Goal: Navigation & Orientation: Find specific page/section

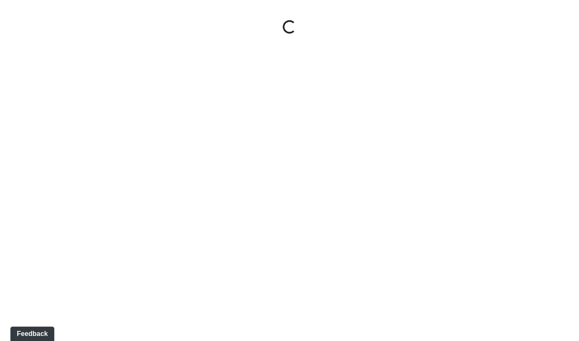
select select "9uukmqt69aq4bb2QwCGasV"
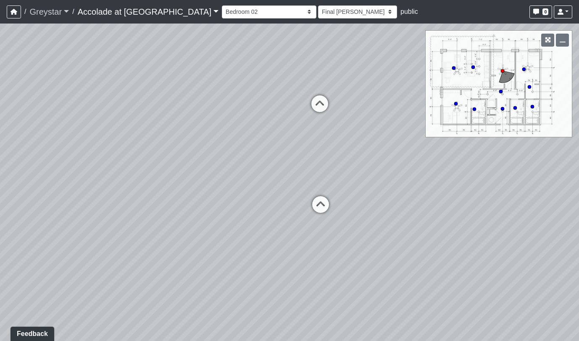
click at [45, 12] on link "Greystar" at bounding box center [49, 11] width 40 height 17
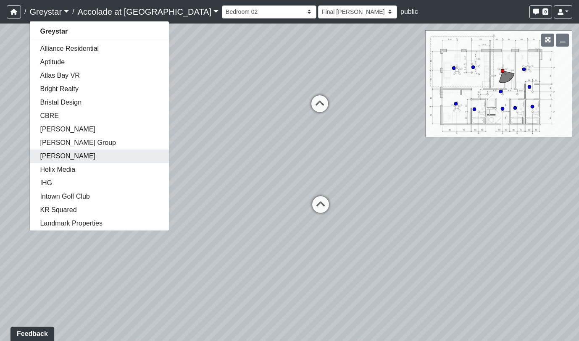
click at [69, 157] on link "[PERSON_NAME]" at bounding box center [99, 156] width 139 height 13
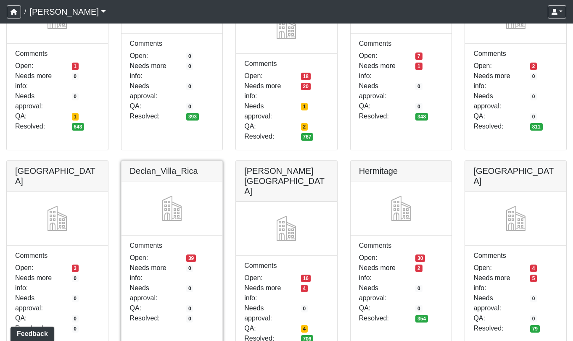
scroll to position [168, 0]
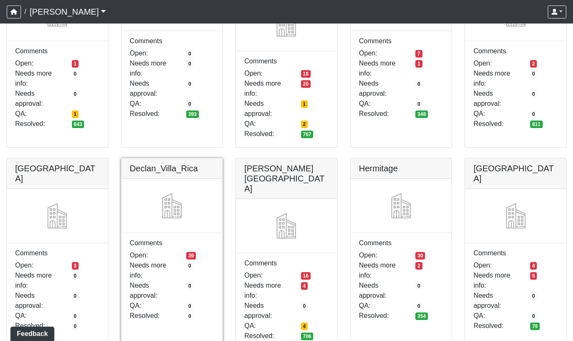
click at [209, 158] on link at bounding box center [171, 158] width 101 height 0
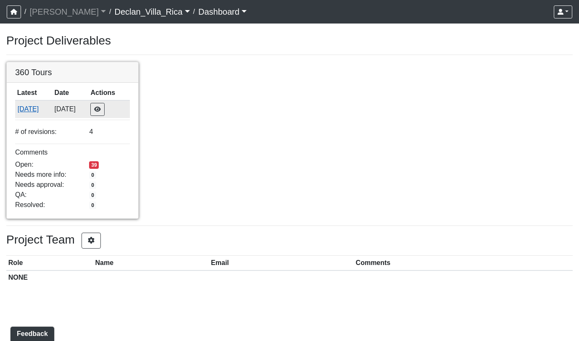
click at [43, 110] on button "10/7/2025" at bounding box center [33, 109] width 33 height 11
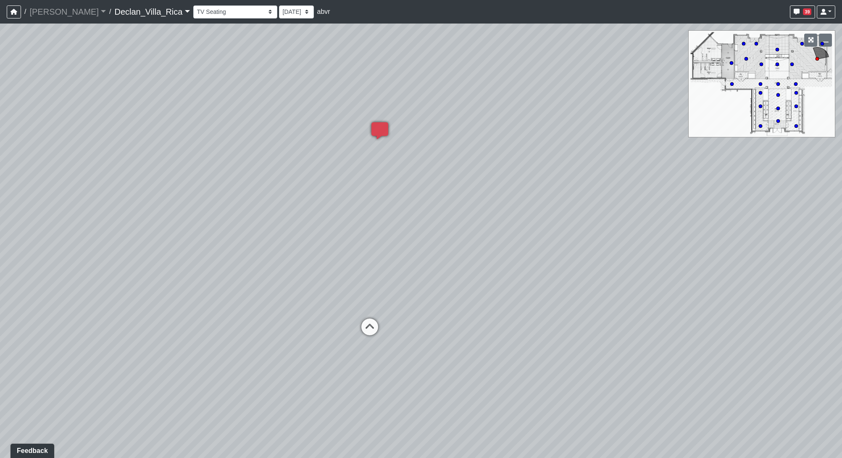
drag, startPoint x: 319, startPoint y: 337, endPoint x: 658, endPoint y: 341, distance: 339.2
click at [579, 310] on div "Loading... Pool Courtyard Entry 1 Loading... Window Seating 1 Loading... Foosba…" at bounding box center [421, 241] width 842 height 435
drag, startPoint x: 210, startPoint y: 343, endPoint x: 724, endPoint y: 378, distance: 515.7
click at [579, 341] on div "Loading... Pool Courtyard Entry 1 Loading... Window Seating 1 Loading... Foosba…" at bounding box center [421, 241] width 842 height 435
drag, startPoint x: 359, startPoint y: 283, endPoint x: 622, endPoint y: 308, distance: 265.1
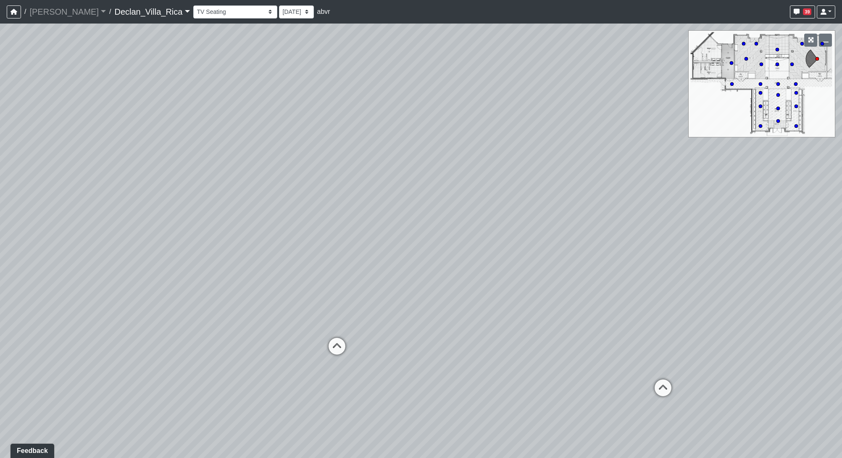
click at [579, 308] on div "Loading... Pool Courtyard Entry 1 Loading... Window Seating 1 Loading... Foosba…" at bounding box center [421, 241] width 842 height 435
drag, startPoint x: 338, startPoint y: 351, endPoint x: 343, endPoint y: 353, distance: 5.5
click at [339, 341] on icon at bounding box center [336, 350] width 25 height 25
drag, startPoint x: 415, startPoint y: 250, endPoint x: 532, endPoint y: 228, distance: 119.3
click at [532, 228] on div "Loading... Pool Courtyard Entry 1 Loading... Window Seating 1 Loading... Foosba…" at bounding box center [421, 241] width 842 height 435
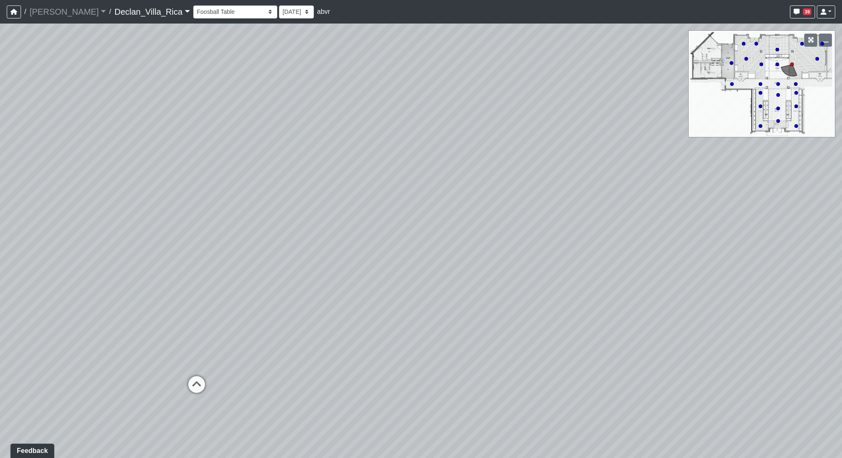
drag, startPoint x: 199, startPoint y: 353, endPoint x: 663, endPoint y: 340, distance: 463.8
click at [579, 339] on div "Loading... Pool Courtyard Entry 1 Loading... Window Seating 1 Loading... Foosba…" at bounding box center [421, 241] width 842 height 435
click at [195, 341] on icon at bounding box center [196, 388] width 25 height 25
drag, startPoint x: 243, startPoint y: 329, endPoint x: 749, endPoint y: 249, distance: 512.3
click at [579, 249] on div "Loading... Pool Courtyard Entry 1 Loading... Window Seating 1 Loading... Foosba…" at bounding box center [421, 241] width 842 height 435
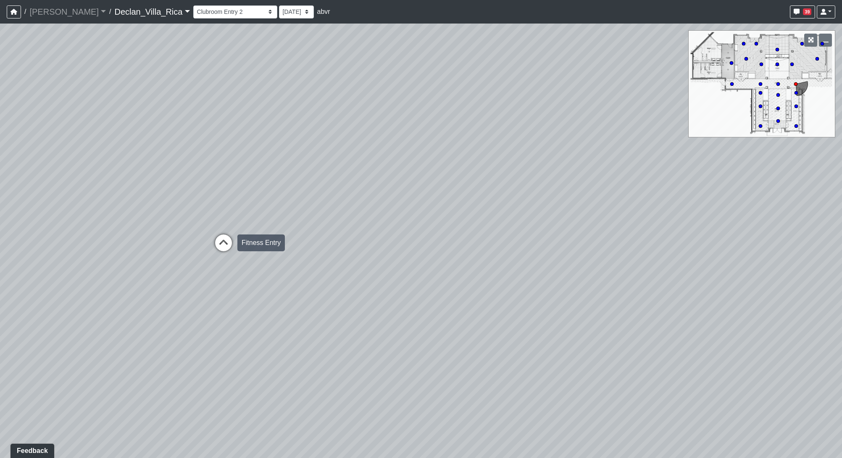
drag, startPoint x: 229, startPoint y: 249, endPoint x: 269, endPoint y: 306, distance: 70.0
click at [229, 251] on icon at bounding box center [223, 247] width 25 height 25
drag, startPoint x: 253, startPoint y: 340, endPoint x: 197, endPoint y: 235, distance: 119.0
click at [197, 235] on div "Loading... Pool Courtyard Entry 1 Loading... Window Seating 1 Loading... Foosba…" at bounding box center [421, 241] width 842 height 435
drag, startPoint x: 257, startPoint y: 345, endPoint x: 409, endPoint y: 416, distance: 167.7
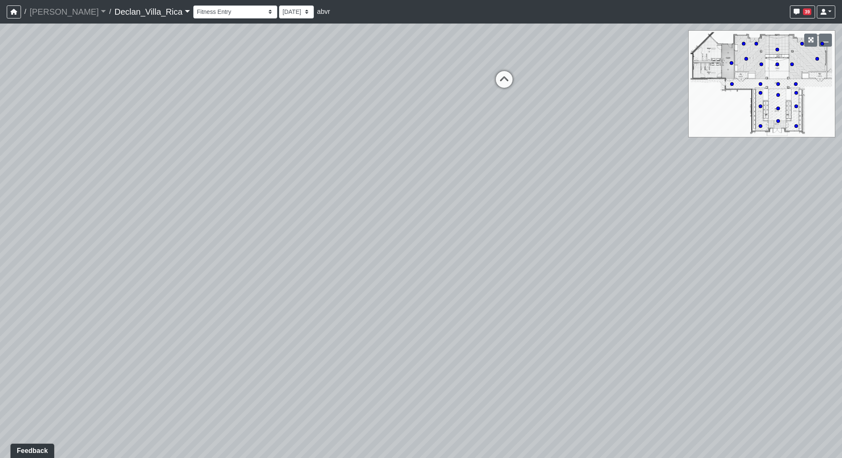
click at [411, 341] on div "Loading... Pool Courtyard Entry 1 Loading... Window Seating 1 Loading... Foosba…" at bounding box center [421, 241] width 842 height 435
drag, startPoint x: 673, startPoint y: 326, endPoint x: 526, endPoint y: 331, distance: 147.2
click at [275, 341] on div "Loading... Pool Courtyard Entry 1 Loading... Window Seating 1 Loading... Foosba…" at bounding box center [421, 241] width 842 height 435
click at [498, 282] on icon at bounding box center [496, 291] width 25 height 25
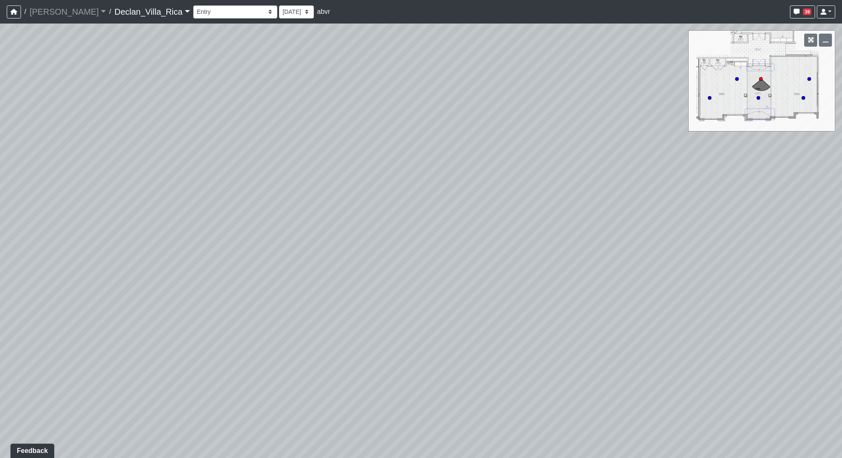
drag, startPoint x: 240, startPoint y: 295, endPoint x: 178, endPoint y: 330, distance: 71.3
click at [177, 333] on div "Loading... Pool Courtyard Entry 1 Loading... Window Seating 1 Loading... Foosba…" at bounding box center [421, 241] width 842 height 435
drag, startPoint x: 641, startPoint y: 259, endPoint x: 235, endPoint y: 213, distance: 408.6
click at [235, 213] on div "Loading... Pool Courtyard Entry 1 Loading... Window Seating 1 Loading... Foosba…" at bounding box center [421, 241] width 842 height 435
drag, startPoint x: 305, startPoint y: 301, endPoint x: 762, endPoint y: 314, distance: 457.0
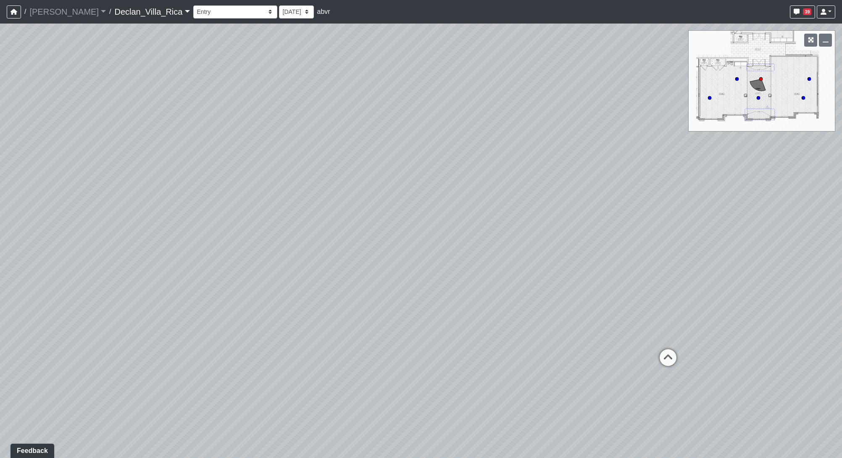
click at [579, 314] on div "Loading... Pool Courtyard Entry 1 Loading... Window Seating 1 Loading... Foosba…" at bounding box center [421, 241] width 842 height 435
drag, startPoint x: 222, startPoint y: 273, endPoint x: 752, endPoint y: 230, distance: 531.7
click at [579, 230] on div "Loading... Pool Courtyard Entry 1 Loading... Window Seating 1 Loading... Foosba…" at bounding box center [421, 241] width 842 height 435
drag, startPoint x: 222, startPoint y: 335, endPoint x: 656, endPoint y: 313, distance: 434.3
click at [579, 313] on div "Loading... Pool Courtyard Entry 1 Loading... Window Seating 1 Loading... Foosba…" at bounding box center [421, 241] width 842 height 435
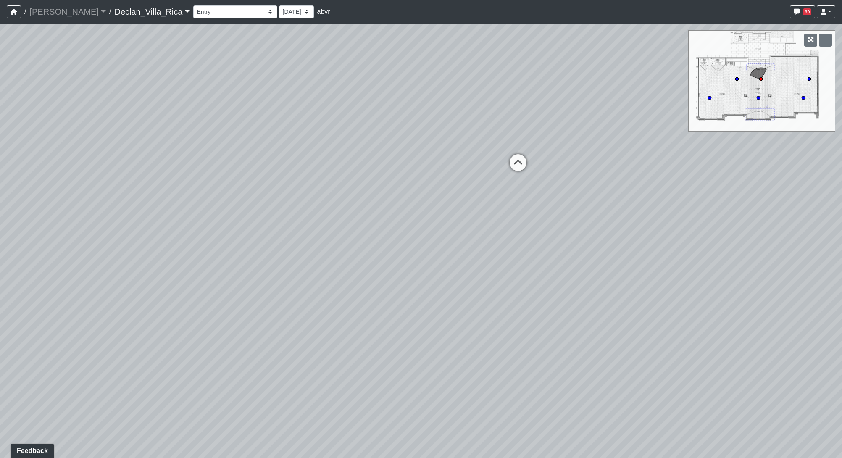
drag, startPoint x: 250, startPoint y: 285, endPoint x: 717, endPoint y: 129, distance: 492.3
click at [579, 129] on div "Loading... Pool Courtyard Entry 1 Loading... Window Seating 1 Loading... Foosba…" at bounding box center [421, 241] width 842 height 435
drag, startPoint x: 309, startPoint y: 252, endPoint x: 143, endPoint y: 344, distance: 189.5
click at [143, 341] on div "Loading... Pool Courtyard Entry 1 Loading... Window Seating 1 Loading... Foosba…" at bounding box center [421, 241] width 842 height 435
drag, startPoint x: 484, startPoint y: 277, endPoint x: 505, endPoint y: 305, distance: 34.9
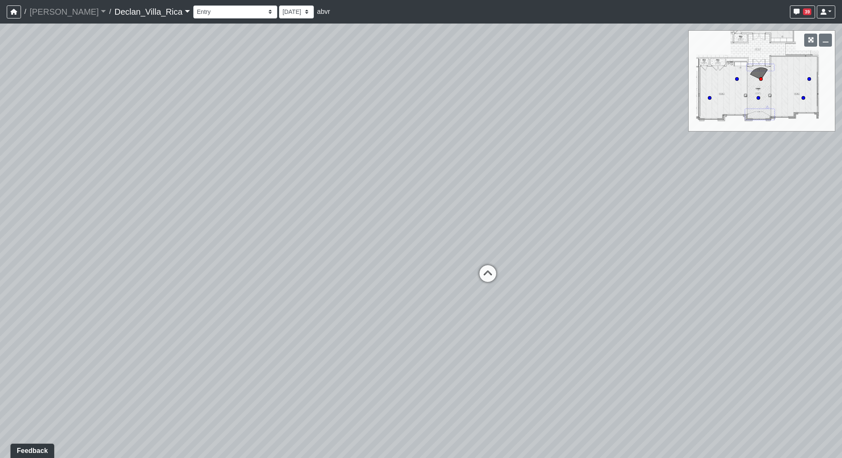
click at [487, 278] on icon at bounding box center [487, 277] width 25 height 25
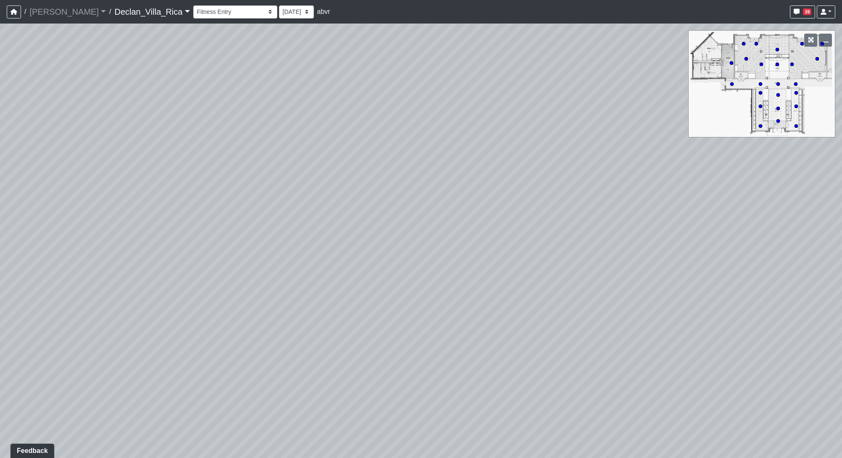
drag, startPoint x: 343, startPoint y: 334, endPoint x: 66, endPoint y: 310, distance: 278.0
click at [39, 313] on div "Loading... Pool Courtyard Entry 1 Loading... Window Seating 1 Loading... Foosba…" at bounding box center [421, 241] width 842 height 435
drag, startPoint x: 537, startPoint y: 246, endPoint x: 317, endPoint y: 266, distance: 220.3
click at [244, 282] on div "Loading... Pool Courtyard Entry 1 Loading... Window Seating 1 Loading... Foosba…" at bounding box center [421, 241] width 842 height 435
click at [467, 234] on icon at bounding box center [460, 235] width 25 height 25
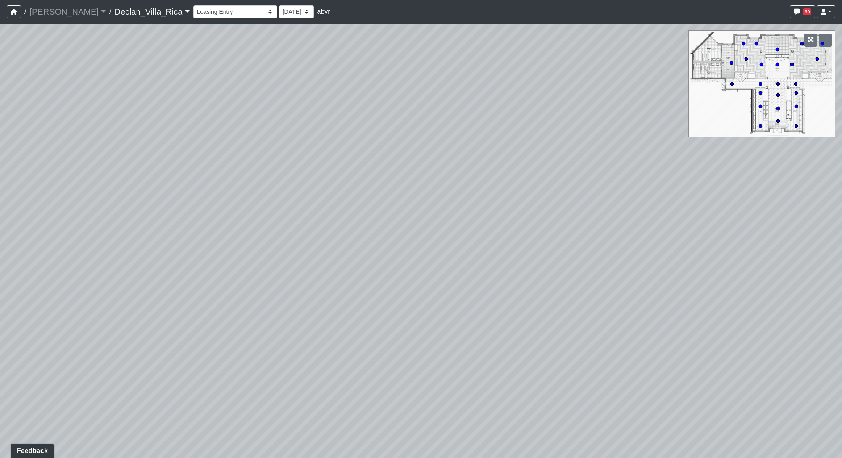
drag, startPoint x: 448, startPoint y: 336, endPoint x: 986, endPoint y: 272, distance: 541.8
click at [579, 272] on html "/ Flournoy Flournoy Loading... / Declan_Villa_Rica Declan_Villa_Rica Loading...…" at bounding box center [421, 229] width 842 height 458
drag, startPoint x: 403, startPoint y: 220, endPoint x: 371, endPoint y: 249, distance: 44.0
click at [579, 273] on div "Loading... Pool Courtyard Entry 1 Loading... Window Seating 1 Loading... Foosba…" at bounding box center [421, 241] width 842 height 435
drag, startPoint x: 428, startPoint y: 179, endPoint x: 341, endPoint y: 387, distance: 225.5
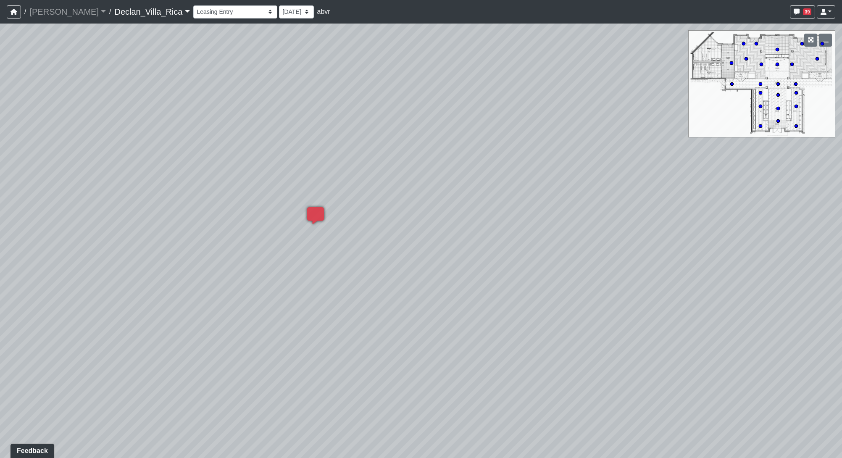
click at [341, 341] on div "Loading... Pool Courtyard Entry 1 Loading... Window Seating 1 Loading... Foosba…" at bounding box center [421, 241] width 842 height 435
drag, startPoint x: 312, startPoint y: 239, endPoint x: 323, endPoint y: 184, distance: 56.1
click at [323, 184] on div "Loading... Pool Courtyard Entry 1 Loading... Window Seating 1 Loading... Foosba…" at bounding box center [421, 241] width 842 height 435
drag, startPoint x: 250, startPoint y: 365, endPoint x: 567, endPoint y: 240, distance: 340.2
click at [563, 240] on div "Loading... Pool Courtyard Entry 1 Loading... Window Seating 1 Loading... Foosba…" at bounding box center [421, 241] width 842 height 435
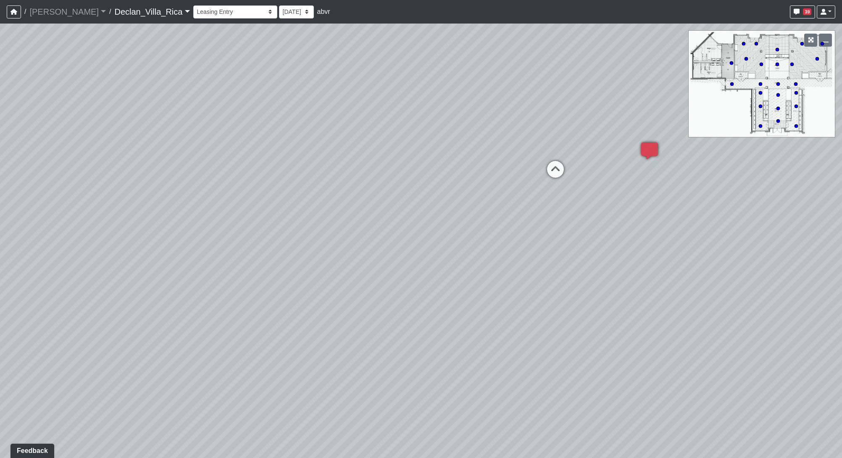
drag, startPoint x: 236, startPoint y: 259, endPoint x: 592, endPoint y: 179, distance: 364.8
click at [569, 186] on div "Loading... Pool Courtyard Entry 1 Loading... Window Seating 1 Loading... Foosba…" at bounding box center [421, 241] width 842 height 435
drag, startPoint x: 303, startPoint y: 165, endPoint x: 396, endPoint y: 385, distance: 239.2
click at [457, 341] on div "Loading... Pool Courtyard Entry 1 Loading... Window Seating 1 Loading... Foosba…" at bounding box center [421, 241] width 842 height 435
drag, startPoint x: 470, startPoint y: 323, endPoint x: 557, endPoint y: 273, distance: 100.1
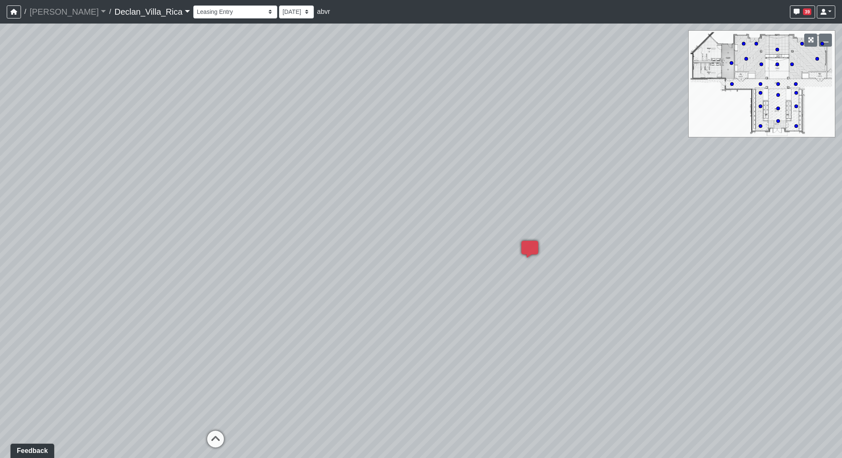
click at [444, 333] on div "Loading... Pool Courtyard Entry 1 Loading... Window Seating 1 Loading... Foosba…" at bounding box center [421, 241] width 842 height 435
drag, startPoint x: 388, startPoint y: 316, endPoint x: 622, endPoint y: 342, distance: 236.0
click at [579, 341] on div "Loading... Pool Courtyard Entry 1 Loading... Window Seating 1 Loading... Foosba…" at bounding box center [421, 241] width 842 height 435
click at [540, 341] on icon at bounding box center [537, 424] width 25 height 25
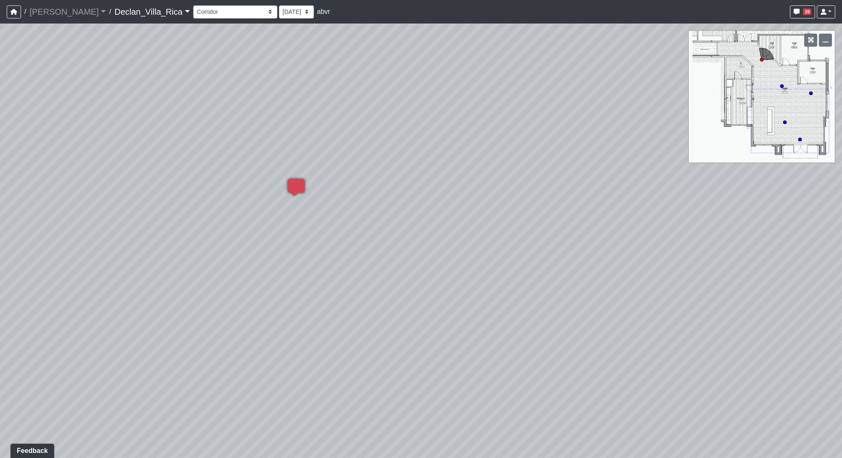
drag, startPoint x: 329, startPoint y: 183, endPoint x: 387, endPoint y: 189, distance: 57.8
click at [579, 322] on div "Loading... Pool Courtyard Entry 1 Loading... Window Seating 1 Loading... Foosba…" at bounding box center [421, 241] width 842 height 435
drag, startPoint x: 582, startPoint y: 347, endPoint x: 131, endPoint y: 183, distance: 479.3
click at [124, 181] on div "Loading... Pool Courtyard Entry 1 Loading... Window Seating 1 Loading... Foosba…" at bounding box center [421, 241] width 842 height 435
drag, startPoint x: 634, startPoint y: 364, endPoint x: 457, endPoint y: 365, distance: 176.5
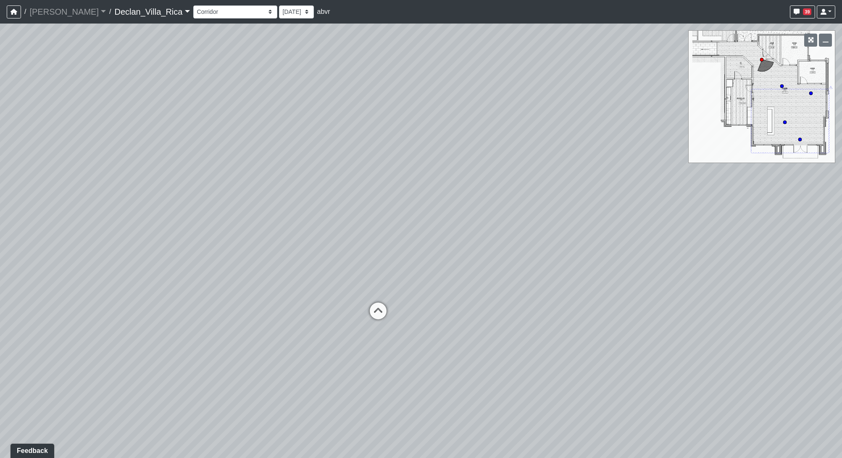
click at [457, 341] on div "Loading... Pool Courtyard Entry 1 Loading... Window Seating 1 Loading... Foosba…" at bounding box center [421, 241] width 842 height 435
click at [380, 316] on icon at bounding box center [378, 315] width 25 height 25
click at [540, 311] on icon at bounding box center [534, 313] width 25 height 25
drag, startPoint x: 341, startPoint y: 414, endPoint x: 108, endPoint y: 360, distance: 239.6
click at [82, 341] on div "Loading... Pool Courtyard Entry 1 Loading... Window Seating 1 Loading... Foosba…" at bounding box center [421, 241] width 842 height 435
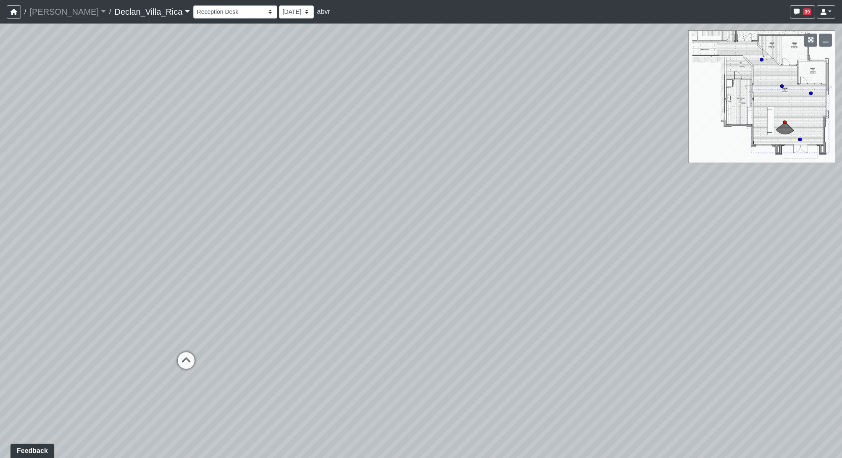
drag, startPoint x: 691, startPoint y: 303, endPoint x: 409, endPoint y: 350, distance: 285.0
click at [387, 341] on div "Loading... Pool Courtyard Entry 1 Loading... Window Seating 1 Loading... Foosba…" at bounding box center [421, 241] width 842 height 435
drag, startPoint x: 434, startPoint y: 166, endPoint x: 74, endPoint y: 217, distance: 363.8
click at [74, 217] on div "Loading... Pool Courtyard Entry 1 Loading... Window Seating 1 Loading... Foosba…" at bounding box center [421, 241] width 842 height 435
drag, startPoint x: 587, startPoint y: 363, endPoint x: 690, endPoint y: 290, distance: 126.3
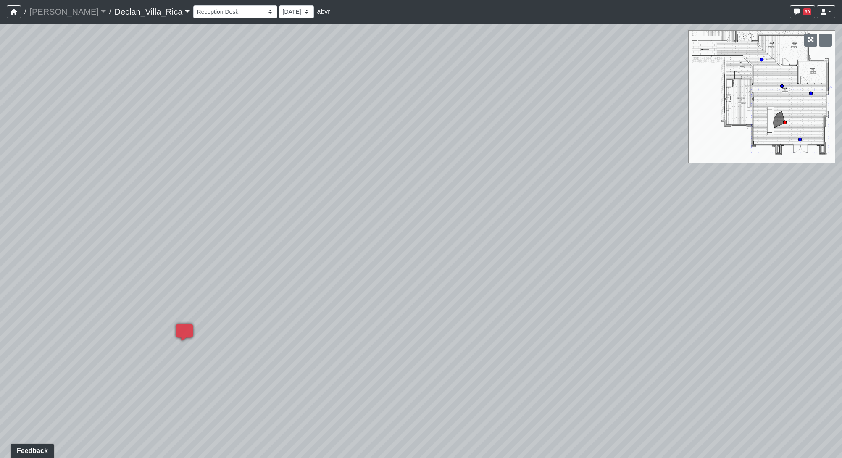
click at [579, 283] on div "Loading... Pool Courtyard Entry 1 Loading... Window Seating 1 Loading... Foosba…" at bounding box center [421, 241] width 842 height 435
drag, startPoint x: 303, startPoint y: 336, endPoint x: 503, endPoint y: 354, distance: 200.9
click at [503, 341] on div "Loading... Pool Courtyard Entry 1 Loading... Window Seating 1 Loading... Foosba…" at bounding box center [421, 241] width 842 height 435
drag, startPoint x: 432, startPoint y: 234, endPoint x: 638, endPoint y: 273, distance: 209.2
click at [579, 265] on div "Loading... Pool Courtyard Entry 1 Loading... Window Seating 1 Loading... Foosba…" at bounding box center [421, 241] width 842 height 435
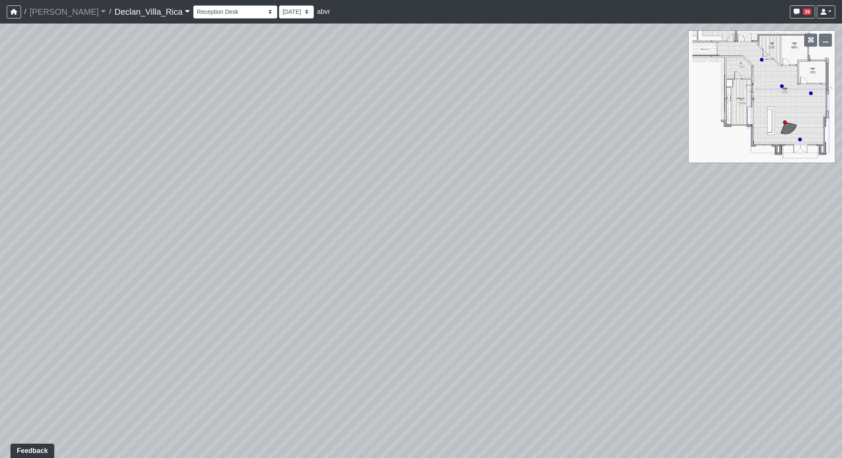
drag, startPoint x: 252, startPoint y: 304, endPoint x: 755, endPoint y: 300, distance: 503.1
click at [579, 306] on div "Loading... Pool Courtyard Entry 1 Loading... Window Seating 1 Loading... Foosba…" at bounding box center [421, 241] width 842 height 435
drag, startPoint x: 293, startPoint y: 328, endPoint x: 739, endPoint y: 261, distance: 451.7
click at [579, 261] on div "Loading... Pool Courtyard Entry 1 Loading... Window Seating 1 Loading... Foosba…" at bounding box center [421, 241] width 842 height 435
drag
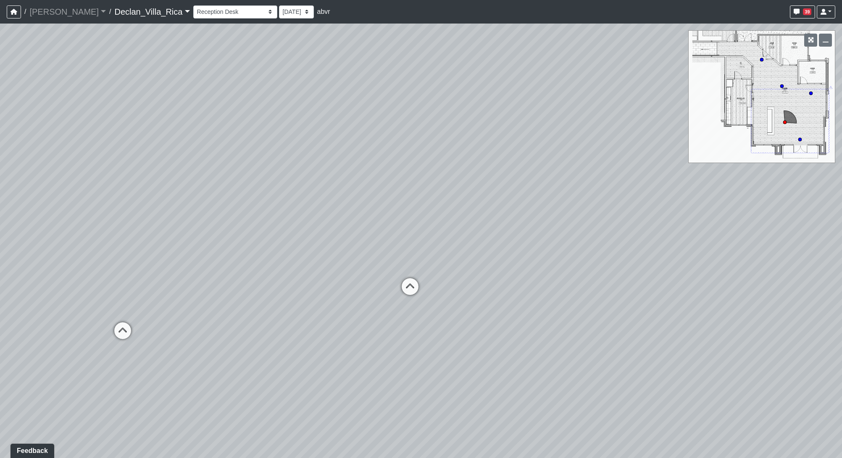
click at [566, 182] on div "Loading... Pool Courtyard Entry 1 Loading... Window Seating 1 Loading... Foosba…" at bounding box center [421, 241] width 842 height 435
drag, startPoint x: 339, startPoint y: 285, endPoint x: 572, endPoint y: 298, distance: 233.7
click at [572, 298] on div "Loading... Pool Courtyard Entry 1 Loading... Window Seating 1 Loading... Foosba…" at bounding box center [421, 241] width 842 height 435
drag, startPoint x: 288, startPoint y: 301, endPoint x: 678, endPoint y: 239, distance: 395.4
click at [579, 239] on div "Loading... Pool Courtyard Entry 1 Loading... Window Seating 1 Loading... Foosba…" at bounding box center [421, 241] width 842 height 435
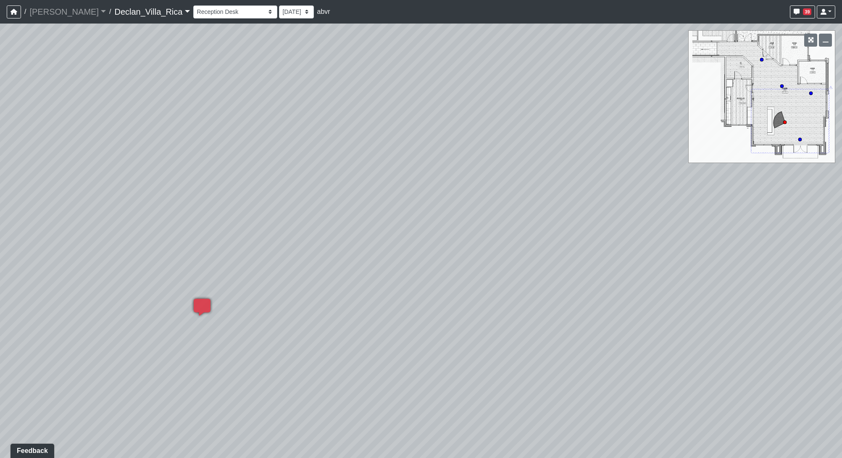
drag, startPoint x: 503, startPoint y: 221, endPoint x: 247, endPoint y: 224, distance: 255.6
click at [247, 224] on div "Loading... Pool Courtyard Entry 1 Loading... Window Seating 1 Loading... Foosba…" at bounding box center [421, 241] width 842 height 435
drag, startPoint x: 437, startPoint y: 288, endPoint x: 429, endPoint y: 295, distance: 11.0
click at [320, 279] on div "Loading... Pool Courtyard Entry 1 Loading... Window Seating 1 Loading... Foosba…" at bounding box center [421, 241] width 842 height 435
click at [426, 276] on icon at bounding box center [427, 270] width 25 height 25
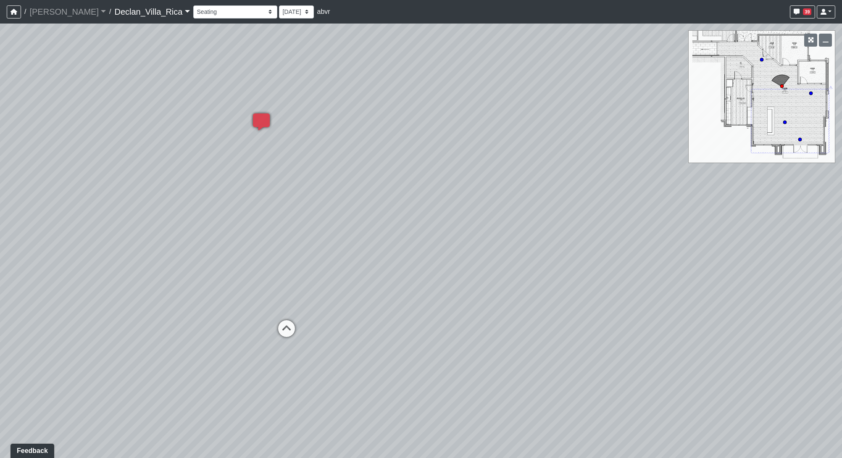
drag, startPoint x: 355, startPoint y: 258, endPoint x: 386, endPoint y: 309, distance: 60.1
click at [386, 309] on div "Loading... Pool Courtyard Entry 1 Loading... Window Seating 1 Loading... Foosba…" at bounding box center [421, 241] width 842 height 435
drag, startPoint x: 367, startPoint y: 267, endPoint x: 104, endPoint y: 279, distance: 263.8
click at [105, 278] on div "Loading... Pool Courtyard Entry 1 Loading... Window Seating 1 Loading... Foosba…" at bounding box center [421, 241] width 842 height 435
drag, startPoint x: 524, startPoint y: 304, endPoint x: 529, endPoint y: 369, distance: 65.3
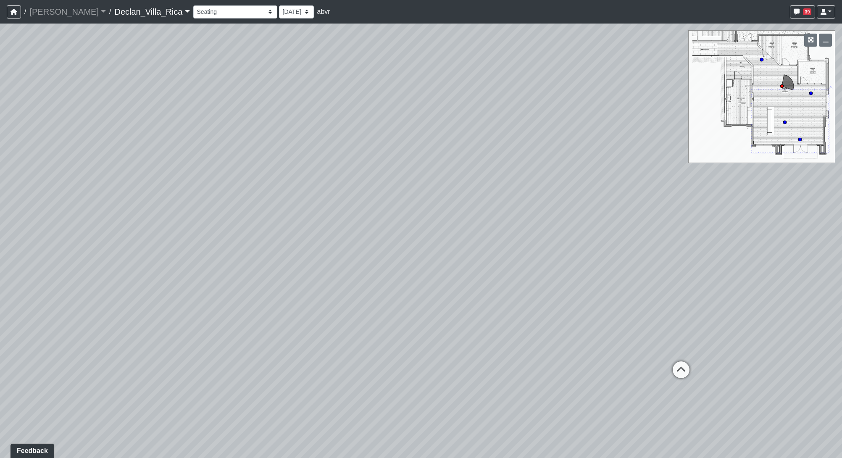
click at [417, 334] on div "Loading... Pool Courtyard Entry 1 Loading... Window Seating 1 Loading... Foosba…" at bounding box center [421, 241] width 842 height 435
drag, startPoint x: 591, startPoint y: 373, endPoint x: 556, endPoint y: 375, distance: 34.9
click at [579, 341] on icon at bounding box center [595, 374] width 25 height 25
drag, startPoint x: 646, startPoint y: 390, endPoint x: 737, endPoint y: 392, distance: 91.6
click at [579, 341] on div "Loading... Pool Courtyard Entry 1 Loading... Window Seating 1 Loading... Foosba…" at bounding box center [421, 241] width 842 height 435
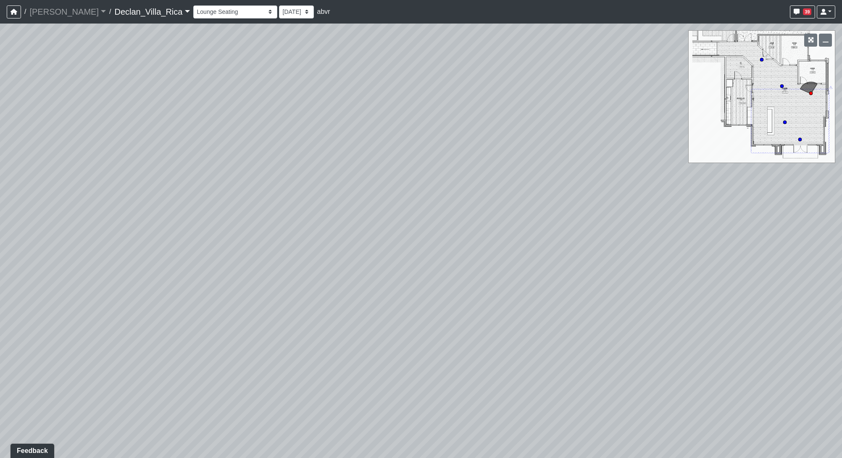
drag, startPoint x: 392, startPoint y: 306, endPoint x: 494, endPoint y: 305, distance: 102.6
click at [488, 309] on div "Loading... Pool Courtyard Entry 1 Loading... Window Seating 1 Loading... Foosba…" at bounding box center [421, 241] width 842 height 435
drag, startPoint x: 380, startPoint y: 278, endPoint x: 376, endPoint y: 310, distance: 32.2
click at [574, 261] on div "Loading... Pool Courtyard Entry 1 Loading... Window Seating 1 Loading... Foosba…" at bounding box center [421, 241] width 842 height 435
click at [402, 295] on icon at bounding box center [391, 296] width 25 height 25
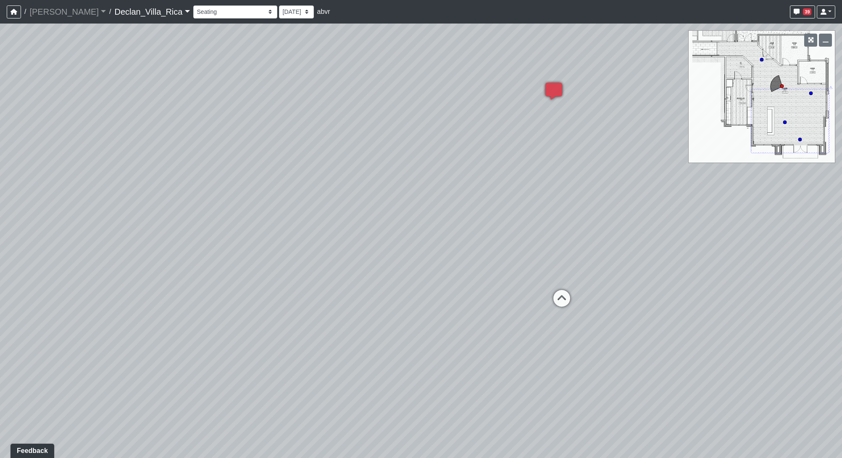
drag, startPoint x: 595, startPoint y: 356, endPoint x: 296, endPoint y: 349, distance: 298.9
click at [298, 341] on div "Loading... Pool Courtyard Entry 1 Loading... Window Seating 1 Loading... Foosba…" at bounding box center [421, 241] width 842 height 435
drag, startPoint x: 540, startPoint y: 355, endPoint x: 255, endPoint y: 389, distance: 286.6
click at [256, 341] on div "Loading... Pool Courtyard Entry 1 Loading... Window Seating 1 Loading... Foosba…" at bounding box center [421, 241] width 842 height 435
drag, startPoint x: 229, startPoint y: 361, endPoint x: 432, endPoint y: 349, distance: 203.4
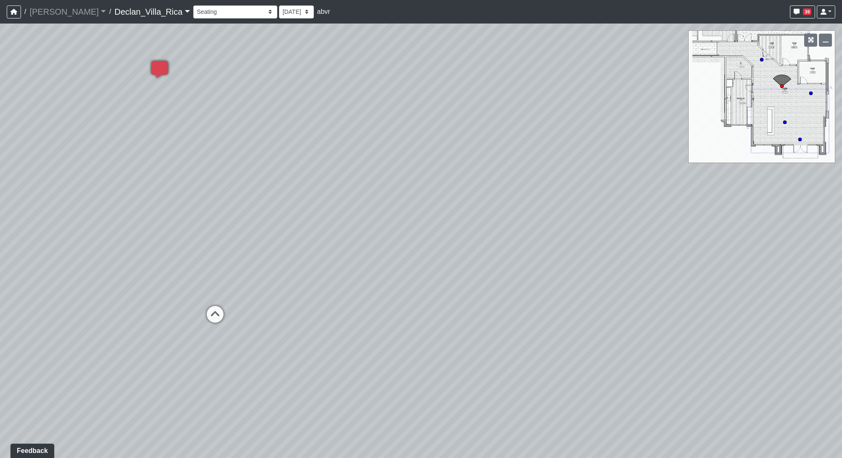
click at [432, 341] on div "Loading... Pool Courtyard Entry 1 Loading... Window Seating 1 Loading... Foosba…" at bounding box center [421, 241] width 842 height 435
drag, startPoint x: 208, startPoint y: 319, endPoint x: 187, endPoint y: 331, distance: 23.7
click at [208, 320] on icon at bounding box center [215, 318] width 25 height 25
drag, startPoint x: 195, startPoint y: 367, endPoint x: 375, endPoint y: 379, distance: 180.7
click at [375, 341] on div "Loading... Pool Courtyard Entry 1 Loading... Window Seating 1 Loading... Foosba…" at bounding box center [421, 241] width 842 height 435
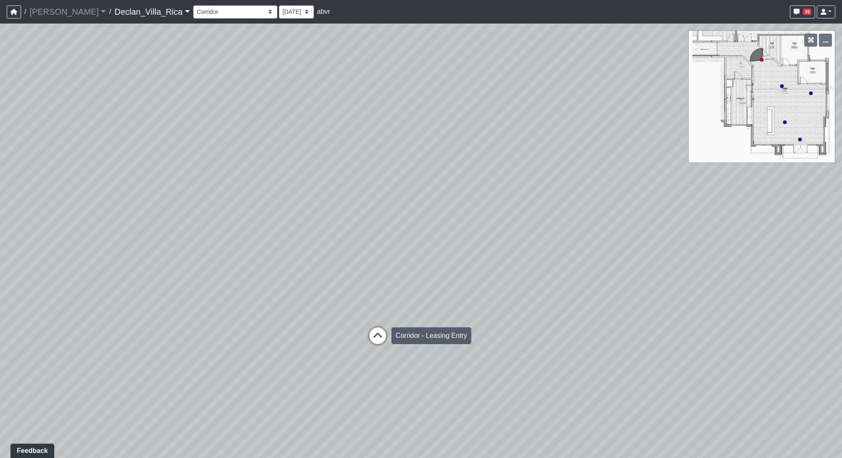
click at [382, 340] on icon at bounding box center [377, 339] width 25 height 25
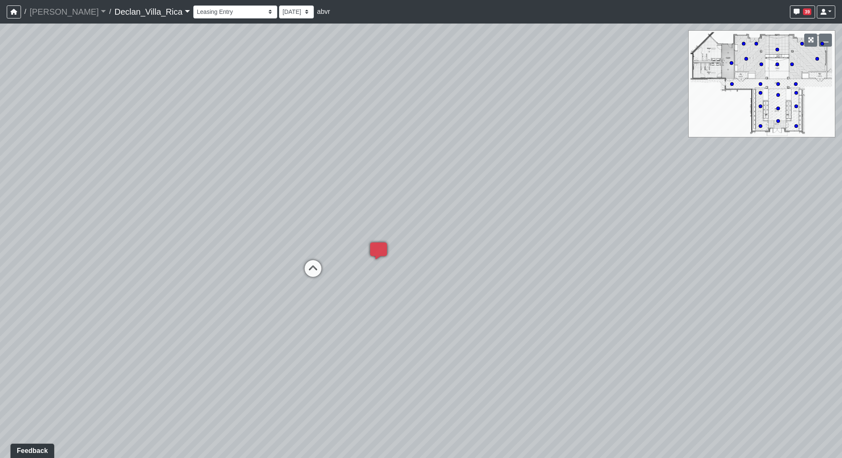
drag, startPoint x: 227, startPoint y: 338, endPoint x: 453, endPoint y: 346, distance: 225.8
click at [457, 341] on div "Loading... Pool Courtyard Entry 1 Loading... Window Seating 1 Loading... Foosba…" at bounding box center [421, 241] width 842 height 435
click at [364, 272] on icon at bounding box center [363, 268] width 25 height 25
drag, startPoint x: 427, startPoint y: 322, endPoint x: 365, endPoint y: 282, distance: 73.1
click at [365, 282] on div "Loading... Pool Courtyard Entry 1 Loading... Window Seating 1 Loading... Foosba…" at bounding box center [421, 241] width 842 height 435
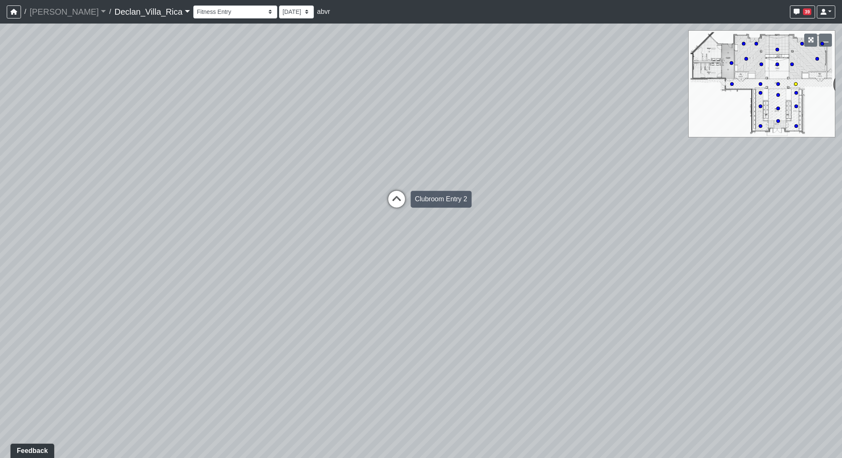
click at [385, 192] on icon at bounding box center [396, 203] width 25 height 25
click at [394, 220] on div "Loading... Pool Courtyard Entry 1 Loading... Window Seating 1 Loading... Foosba…" at bounding box center [421, 241] width 842 height 435
drag, startPoint x: 390, startPoint y: 182, endPoint x: 408, endPoint y: 264, distance: 84.7
click at [390, 182] on div "Loading... Pool Courtyard Entry 1 Loading... Window Seating 1 Loading... Foosba…" at bounding box center [421, 241] width 842 height 435
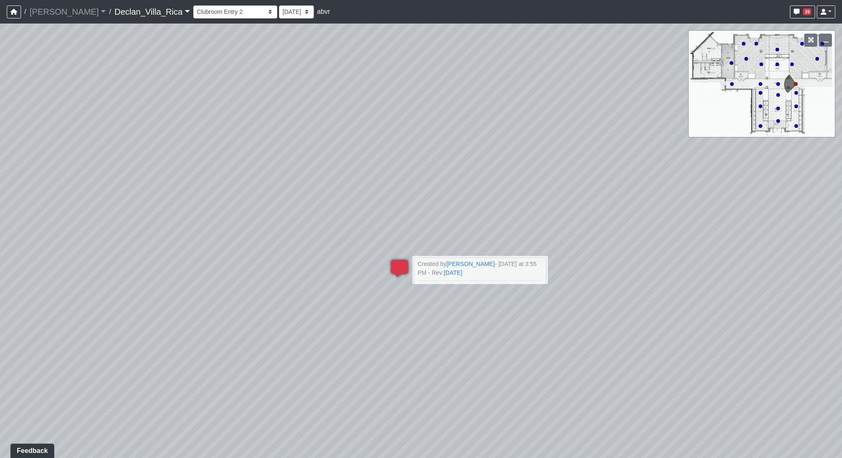
click at [407, 266] on icon at bounding box center [399, 272] width 25 height 25
click at [391, 198] on div "Loading... Pool Courtyard Entry 1 Loading... Window Seating 1 Loading... Foosba…" at bounding box center [421, 241] width 842 height 435
click at [383, 167] on div "Loading... Pool Courtyard Entry 1 Loading... Window Seating 1 Loading... Foosba…" at bounding box center [421, 241] width 842 height 435
click at [579, 84] on circle at bounding box center [760, 83] width 3 height 3
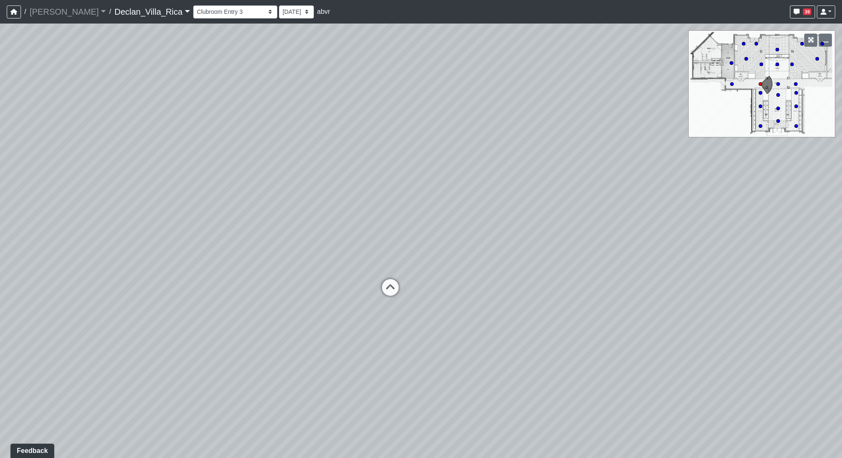
drag, startPoint x: 404, startPoint y: 299, endPoint x: 78, endPoint y: 302, distance: 326.6
click at [78, 302] on div "Loading... Pool Courtyard Entry 1 Loading... Window Seating 1 Loading... Foosba…" at bounding box center [421, 241] width 842 height 435
drag, startPoint x: 608, startPoint y: 266, endPoint x: 349, endPoint y: 250, distance: 259.0
click at [349, 250] on div "Loading... Pool Courtyard Entry 1 Loading... Window Seating 1 Loading... Foosba…" at bounding box center [421, 241] width 842 height 435
drag, startPoint x: 349, startPoint y: 250, endPoint x: 474, endPoint y: 315, distance: 140.8
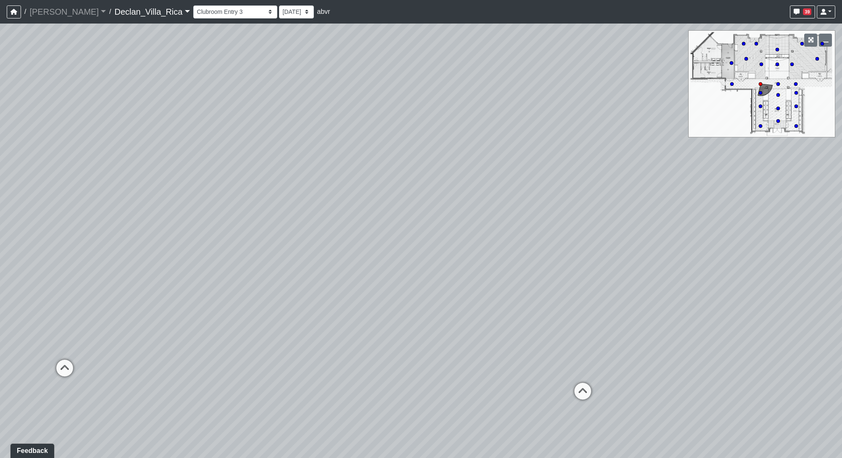
click at [474, 315] on div "Loading... Pool Courtyard Entry 1 Loading... Window Seating 1 Loading... Foosba…" at bounding box center [421, 241] width 842 height 435
drag, startPoint x: 535, startPoint y: 388, endPoint x: 477, endPoint y: 220, distance: 177.4
click at [427, 205] on div "Loading... Pool Courtyard Entry 1 Loading... Window Seating 1 Loading... Foosba…" at bounding box center [421, 241] width 842 height 435
click at [503, 216] on icon at bounding box center [496, 213] width 25 height 25
drag, startPoint x: 579, startPoint y: 127, endPoint x: 801, endPoint y: 233, distance: 246.8
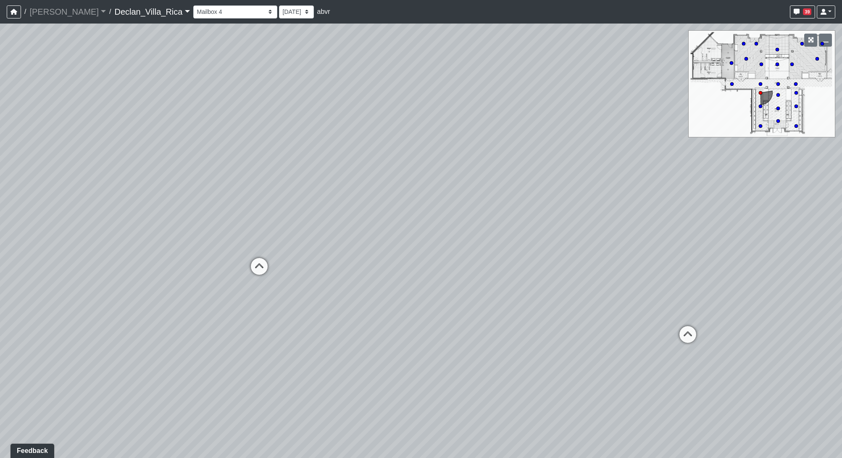
click at [579, 233] on div "Loading... Pool Courtyard Entry 1 Loading... Window Seating 1 Loading... Foosba…" at bounding box center [421, 241] width 842 height 435
drag, startPoint x: 403, startPoint y: 242, endPoint x: 388, endPoint y: 309, distance: 69.1
click at [390, 309] on div "Loading... Pool Courtyard Entry 1 Loading... Window Seating 1 Loading... Foosba…" at bounding box center [421, 241] width 842 height 435
drag, startPoint x: 546, startPoint y: 233, endPoint x: 657, endPoint y: 211, distance: 113.3
click at [579, 211] on div "Loading... Pool Courtyard Entry 1 Loading... Window Seating 1 Loading... Foosba…" at bounding box center [421, 241] width 842 height 435
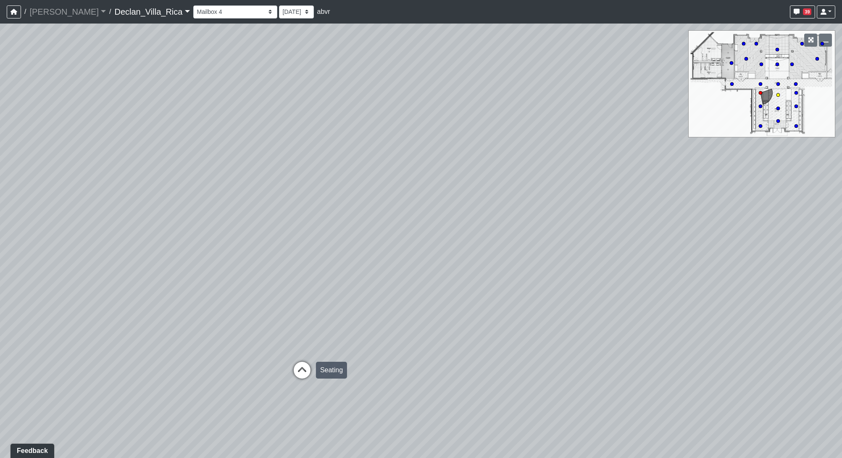
click at [295, 341] on icon at bounding box center [302, 374] width 25 height 25
drag, startPoint x: 643, startPoint y: 373, endPoint x: 282, endPoint y: 308, distance: 366.0
click at [261, 301] on div "Loading... Pool Courtyard Entry 1 Loading... Window Seating 1 Loading... Foosba…" at bounding box center [421, 241] width 842 height 435
click at [453, 338] on icon at bounding box center [455, 337] width 25 height 25
drag, startPoint x: 360, startPoint y: 296, endPoint x: 896, endPoint y: 314, distance: 536.6
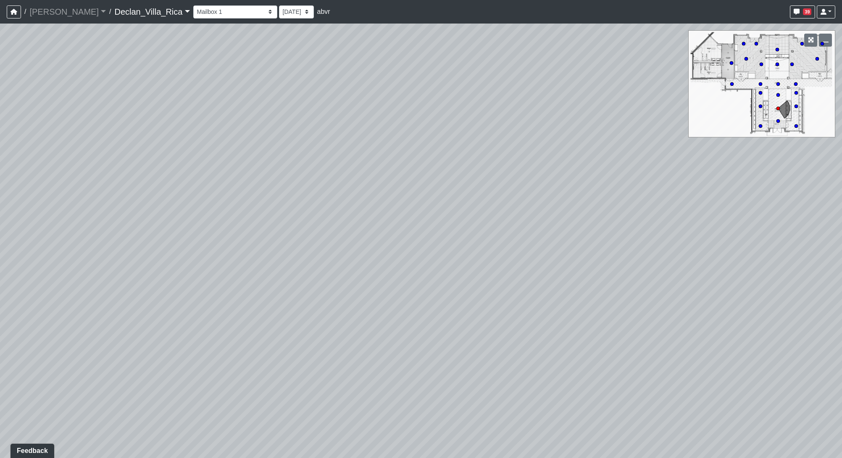
click at [579, 314] on html "/ Flournoy Flournoy Loading... / Declan_Villa_Rica Declan_Villa_Rica Loading...…" at bounding box center [421, 229] width 842 height 458
drag, startPoint x: 400, startPoint y: 279, endPoint x: 104, endPoint y: 266, distance: 295.8
click at [103, 265] on div "Loading... Pool Courtyard Entry 1 Loading... Window Seating 1 Loading... Foosba…" at bounding box center [421, 241] width 842 height 435
drag, startPoint x: 593, startPoint y: 253, endPoint x: 345, endPoint y: 247, distance: 248.5
click at [216, 253] on div "Loading... Pool Courtyard Entry 1 Loading... Window Seating 1 Loading... Foosba…" at bounding box center [421, 241] width 842 height 435
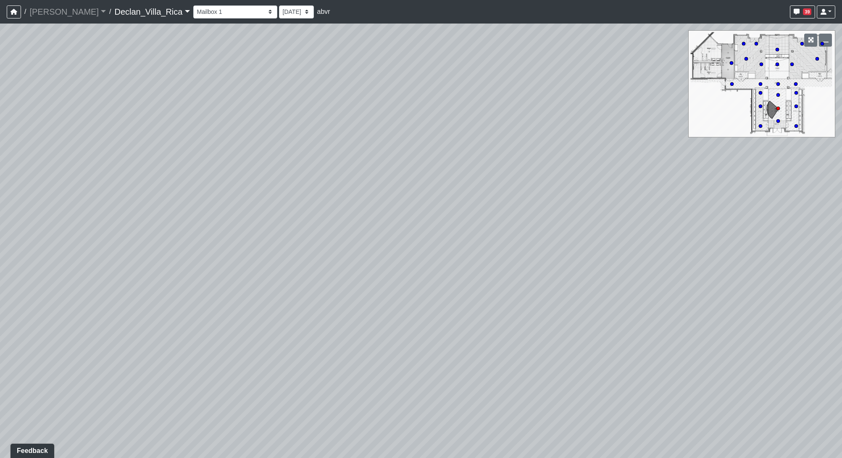
drag, startPoint x: 554, startPoint y: 252, endPoint x: 327, endPoint y: 267, distance: 227.5
click at [327, 267] on div "Loading... Pool Courtyard Entry 1 Loading... Window Seating 1 Loading... Foosba…" at bounding box center [421, 241] width 842 height 435
drag, startPoint x: 562, startPoint y: 269, endPoint x: 250, endPoint y: 294, distance: 313.3
click at [254, 295] on div "Loading... Pool Courtyard Entry 1 Loading... Window Seating 1 Loading... Foosba…" at bounding box center [421, 241] width 842 height 435
drag, startPoint x: 601, startPoint y: 277, endPoint x: 405, endPoint y: 193, distance: 213.4
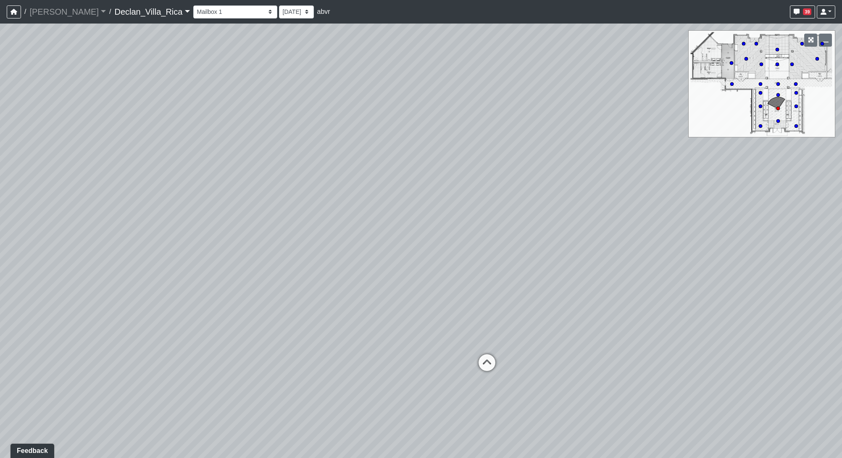
click at [405, 193] on div "Loading... Pool Courtyard Entry 1 Loading... Window Seating 1 Loading... Foosba…" at bounding box center [421, 241] width 842 height 435
click at [485, 341] on icon at bounding box center [487, 366] width 25 height 25
click at [489, 341] on icon at bounding box center [487, 392] width 25 height 25
click at [479, 321] on icon at bounding box center [473, 322] width 25 height 25
drag, startPoint x: 165, startPoint y: 324, endPoint x: 369, endPoint y: 372, distance: 209.8
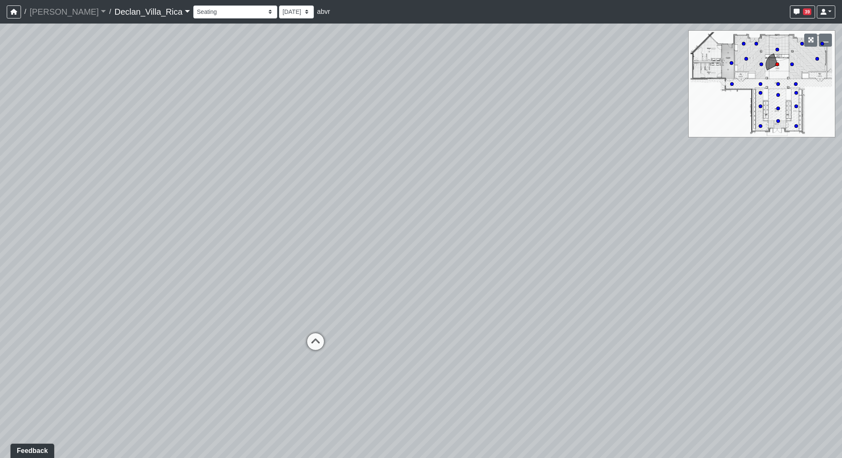
click at [553, 320] on div "Loading... Pool Courtyard Entry 1 Loading... Window Seating 1 Loading... Foosba…" at bounding box center [421, 241] width 842 height 435
drag, startPoint x: 305, startPoint y: 353, endPoint x: 315, endPoint y: 355, distance: 10.4
click at [306, 341] on icon at bounding box center [312, 346] width 25 height 25
drag, startPoint x: 575, startPoint y: 390, endPoint x: 218, endPoint y: 360, distance: 358.5
click at [218, 341] on div "Loading... Pool Courtyard Entry 1 Loading... Window Seating 1 Loading... Foosba…" at bounding box center [421, 241] width 842 height 435
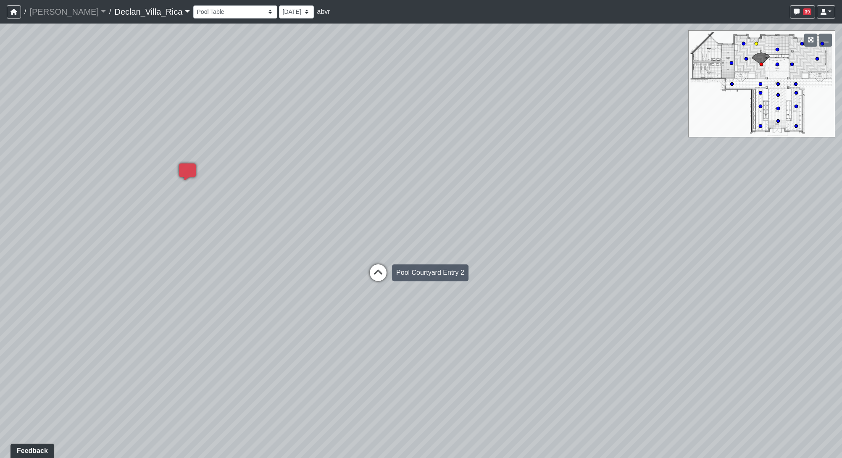
click at [384, 284] on icon at bounding box center [378, 276] width 25 height 25
drag, startPoint x: 583, startPoint y: 399, endPoint x: 464, endPoint y: 303, distance: 153.0
click at [577, 341] on div "Loading... Pool Courtyard Entry 1 Loading... Window Seating 1 Loading... Foosba…" at bounding box center [421, 241] width 842 height 435
drag, startPoint x: 510, startPoint y: 391, endPoint x: 235, endPoint y: 326, distance: 282.5
click at [108, 335] on div "Loading... Pool Courtyard Entry 1 Loading... Window Seating 1 Loading... Foosba…" at bounding box center [421, 241] width 842 height 435
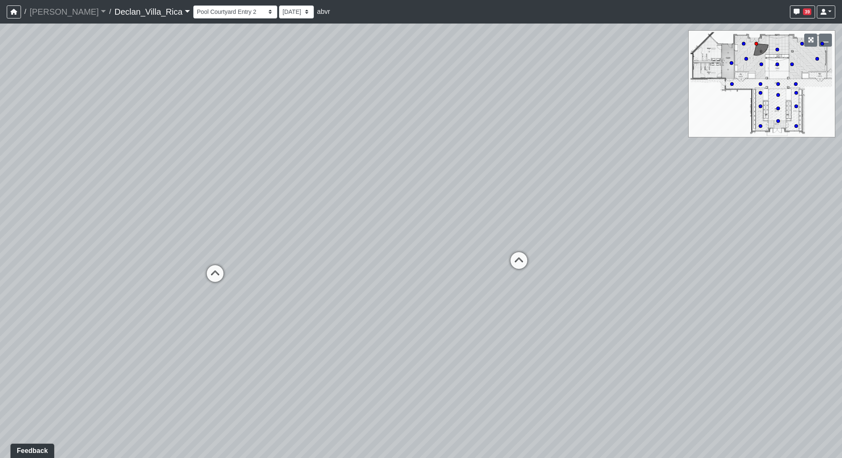
drag, startPoint x: 638, startPoint y: 317, endPoint x: 205, endPoint y: 335, distance: 434.1
click at [205, 335] on div "Loading... Pool Courtyard Entry 1 Loading... Window Seating 1 Loading... Foosba…" at bounding box center [421, 241] width 842 height 435
drag, startPoint x: 459, startPoint y: 322, endPoint x: 636, endPoint y: 355, distance: 179.5
click at [579, 341] on div "Loading... Pool Courtyard Entry 1 Loading... Window Seating 1 Loading... Foosba…" at bounding box center [421, 241] width 842 height 435
drag, startPoint x: 316, startPoint y: 321, endPoint x: 834, endPoint y: 333, distance: 517.5
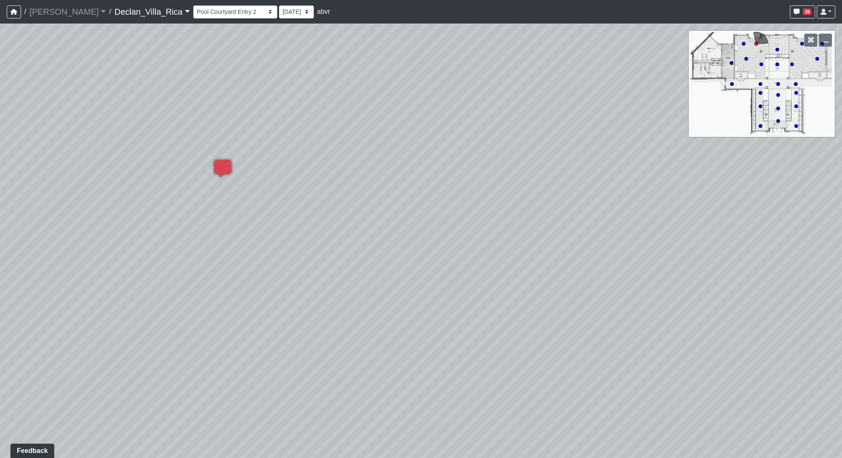
click at [579, 333] on div "Loading... Pool Courtyard Entry 1 Loading... Window Seating 1 Loading... Foosba…" at bounding box center [421, 241] width 842 height 435
drag, startPoint x: 421, startPoint y: 314, endPoint x: 558, endPoint y: 308, distance: 137.1
click at [558, 308] on div "Loading... Pool Courtyard Entry 1 Loading... Window Seating 1 Loading... Foosba…" at bounding box center [421, 241] width 842 height 435
drag, startPoint x: 647, startPoint y: 256, endPoint x: 207, endPoint y: 248, distance: 440.1
click at [213, 250] on div "Loading... Pool Courtyard Entry 1 Loading... Window Seating 1 Loading... Foosba…" at bounding box center [421, 241] width 842 height 435
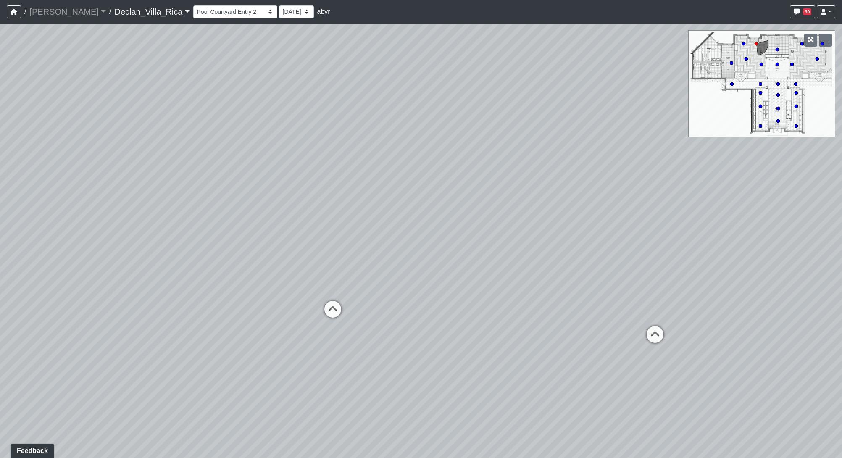
drag, startPoint x: 548, startPoint y: 282, endPoint x: 546, endPoint y: 318, distance: 36.2
click at [546, 318] on div "Loading... Pool Courtyard Entry 1 Loading... Window Seating 1 Loading... Foosba…" at bounding box center [421, 241] width 842 height 435
click at [330, 311] on icon at bounding box center [332, 313] width 25 height 25
select select "fNWiJD2fvszd2vUChVDraC"
drag, startPoint x: 568, startPoint y: 368, endPoint x: 285, endPoint y: 329, distance: 285.1
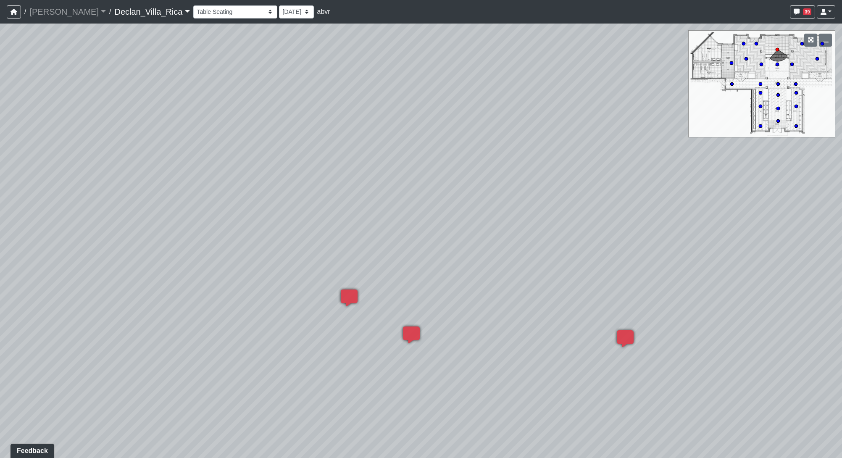
click at [285, 329] on div "Loading... Pool Courtyard Entry 1 Loading... Window Seating 1 Loading... Foosba…" at bounding box center [421, 241] width 842 height 435
drag, startPoint x: 250, startPoint y: 380, endPoint x: 741, endPoint y: 332, distance: 493.2
click at [579, 334] on div "Loading... Pool Courtyard Entry 1 Loading... Window Seating 1 Loading... Foosba…" at bounding box center [421, 241] width 842 height 435
drag, startPoint x: 455, startPoint y: 354, endPoint x: 105, endPoint y: 334, distance: 350.2
click at [105, 334] on div "Loading... Pool Courtyard Entry 1 Loading... Window Seating 1 Loading... Foosba…" at bounding box center [421, 241] width 842 height 435
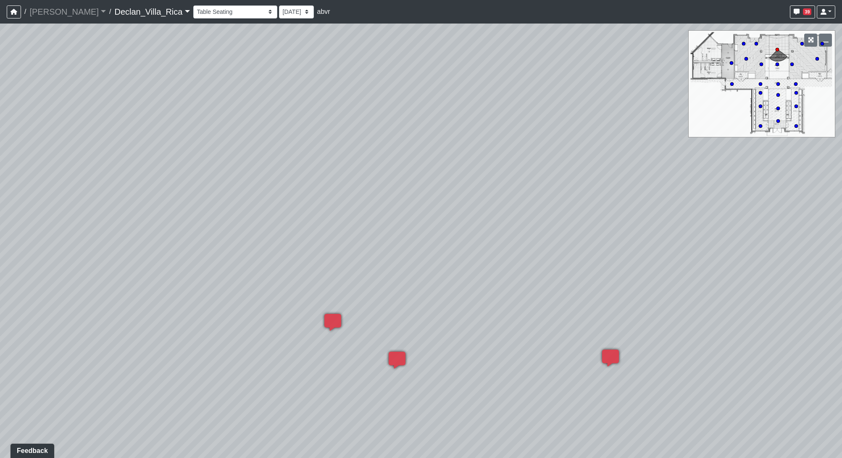
drag, startPoint x: 274, startPoint y: 315, endPoint x: 198, endPoint y: 313, distance: 75.3
click at [198, 313] on div "Loading... Pool Courtyard Entry 1 Loading... Window Seating 1 Loading... Foosba…" at bounding box center [421, 241] width 842 height 435
